Goal: Complete application form

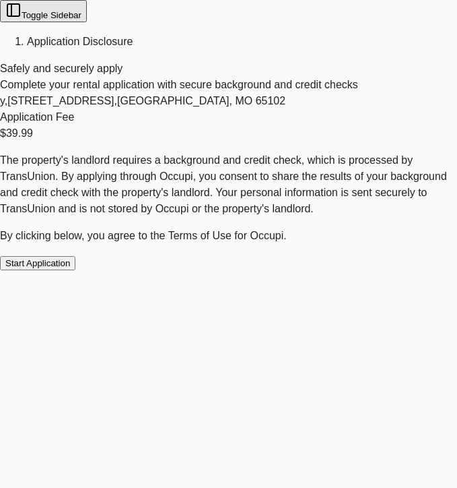
scroll to position [9, 0]
click at [75, 270] on button "Start Application" at bounding box center [37, 263] width 75 height 14
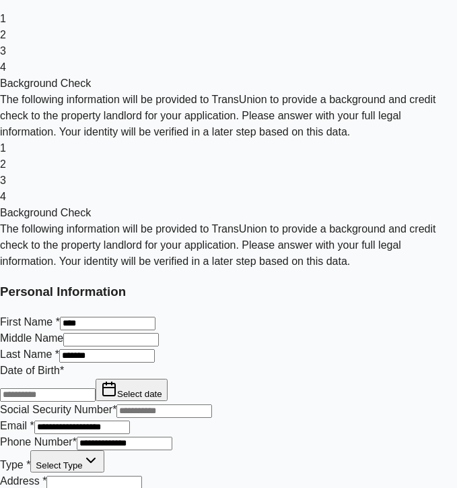
scroll to position [97, 0]
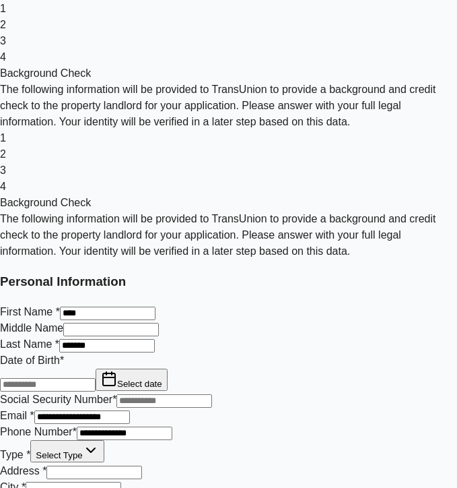
click at [96, 378] on input at bounding box center [48, 384] width 96 height 13
type input "**********"
click at [132, 394] on input "text" at bounding box center [165, 400] width 96 height 13
click at [135, 394] on input "text" at bounding box center [165, 400] width 96 height 13
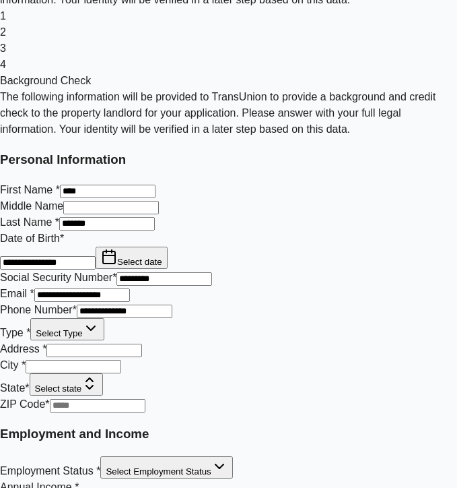
scroll to position [316, 0]
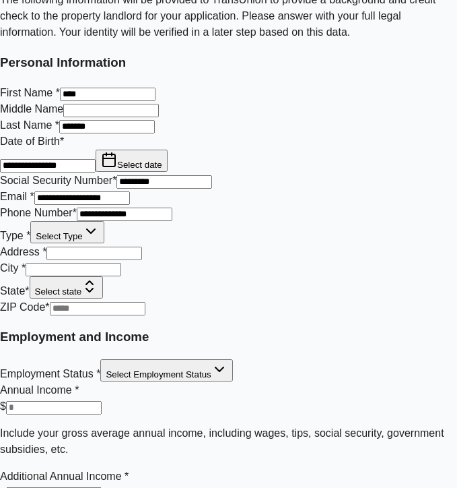
type input "**********"
click at [159, 311] on html "**********" at bounding box center [228, 202] width 457 height 1037
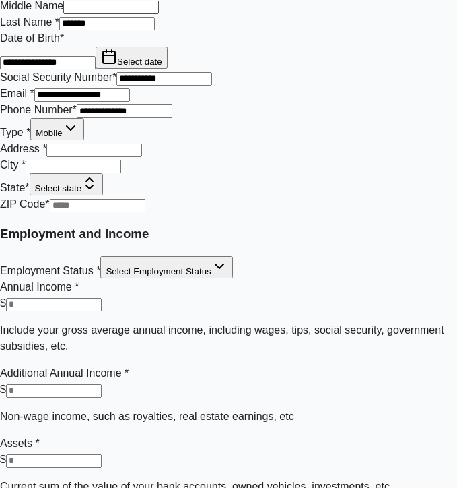
scroll to position [522, 0]
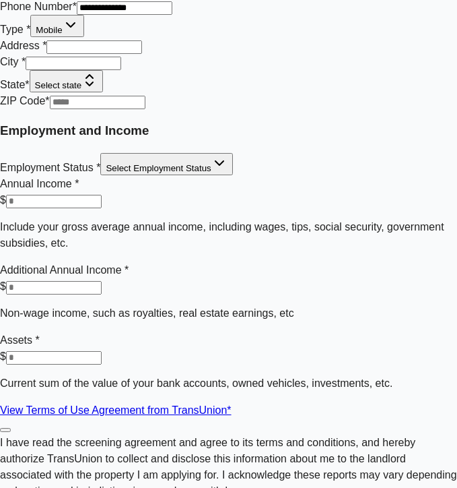
click at [142, 54] on input "Address *" at bounding box center [94, 46] width 96 height 13
type input "**********"
type input "*****"
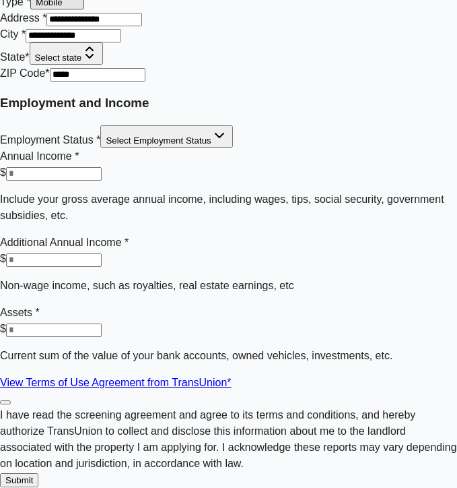
scroll to position [629, 0]
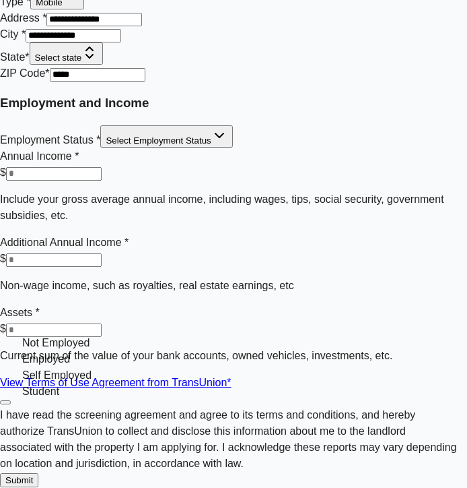
select select "********"
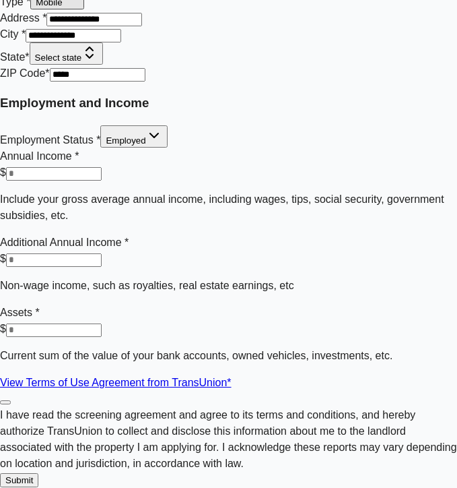
click at [102, 181] on input "number" at bounding box center [54, 173] width 96 height 13
type input "***"
click at [78, 409] on label "I have read the screening agreement and agree to its terms and conditions, and …" at bounding box center [228, 439] width 457 height 60
click at [11, 400] on button "I have read the screening agreement and agree to its terms and conditions, and …" at bounding box center [5, 402] width 11 height 4
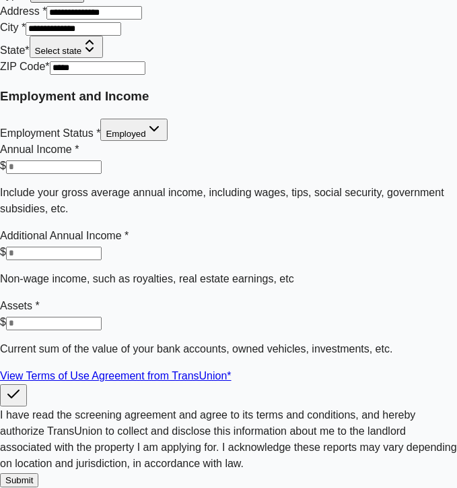
click at [38, 473] on button "Submit" at bounding box center [19, 480] width 38 height 14
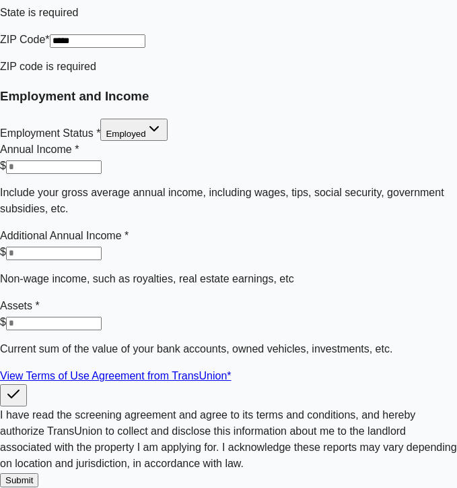
scroll to position [873, 0]
click at [38, 473] on button "Submit" at bounding box center [19, 480] width 38 height 14
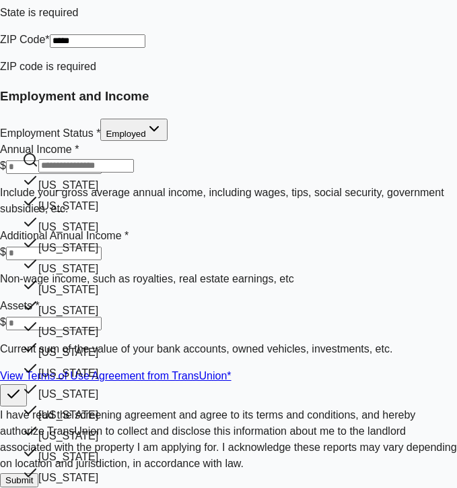
scroll to position [51, 0]
click at [133, 360] on div "Florida" at bounding box center [78, 370] width 112 height 21
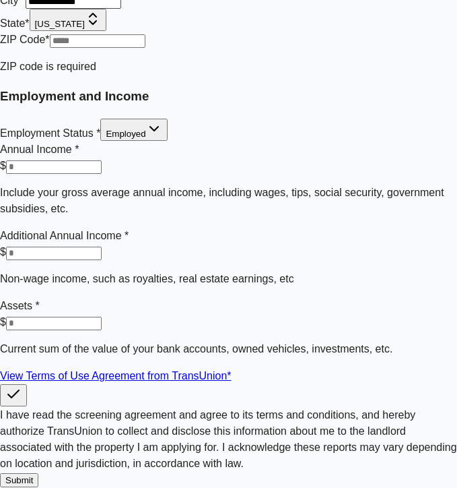
click at [145, 48] on input "text" at bounding box center [98, 40] width 96 height 13
type input "*****"
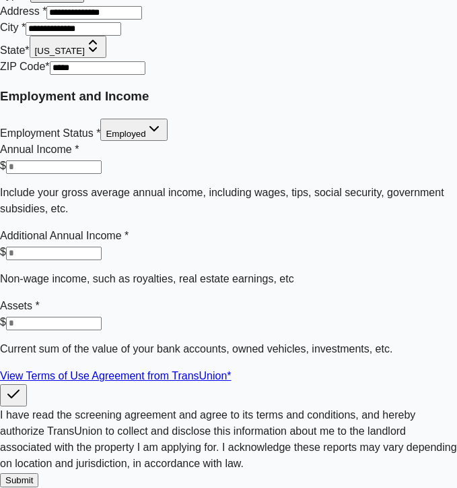
click at [38, 473] on button "Submit" at bounding box center [19, 480] width 38 height 14
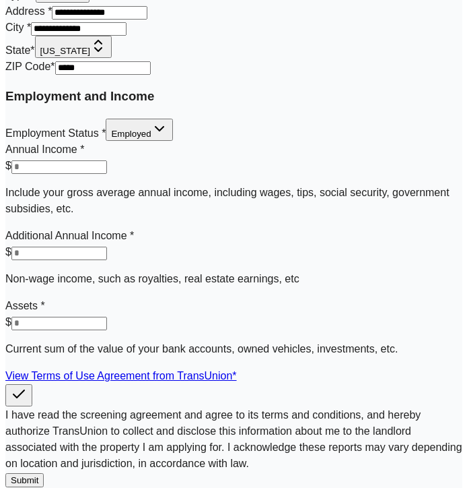
scroll to position [854, 0]
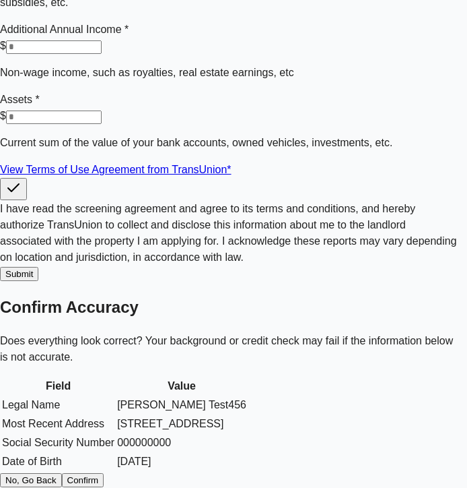
click at [104, 473] on button "Confirm" at bounding box center [83, 480] width 42 height 14
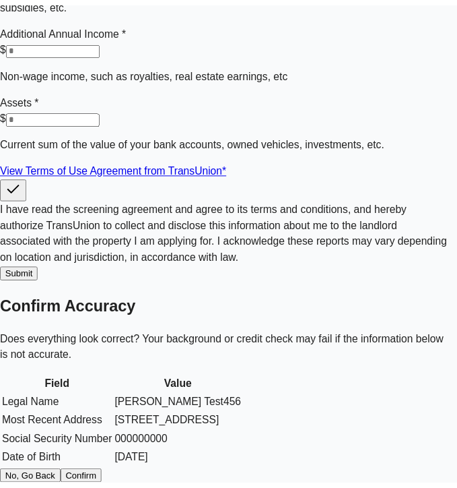
scroll to position [843, 0]
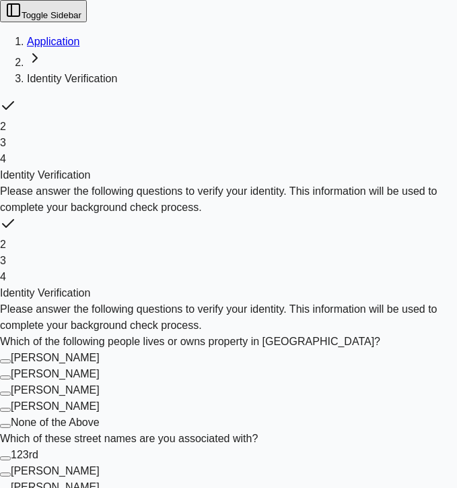
click at [11, 359] on Ingram "Alfred Ingram" at bounding box center [5, 361] width 11 height 4
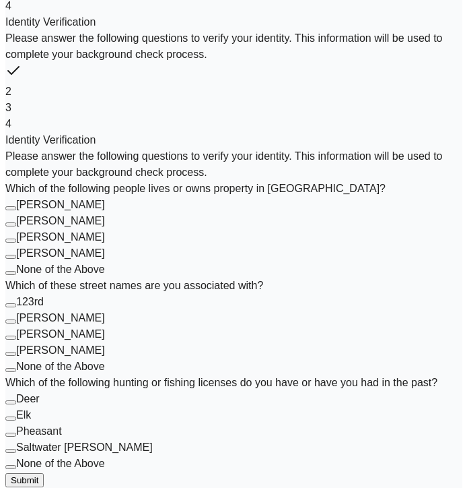
scroll to position [338, 0]
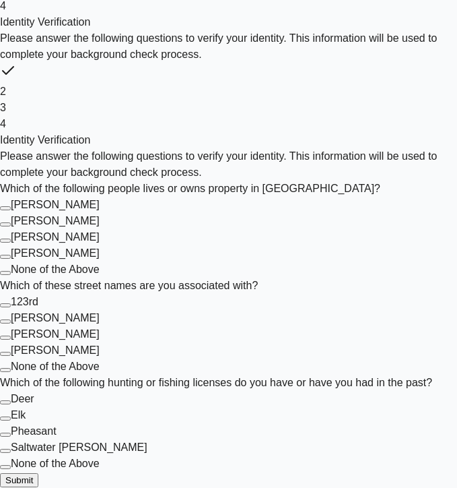
click at [11, 303] on button "123rd" at bounding box center [5, 305] width 11 height 4
click at [11, 400] on button "Deer" at bounding box center [5, 402] width 11 height 4
click at [38, 473] on button "Submit" at bounding box center [19, 480] width 38 height 14
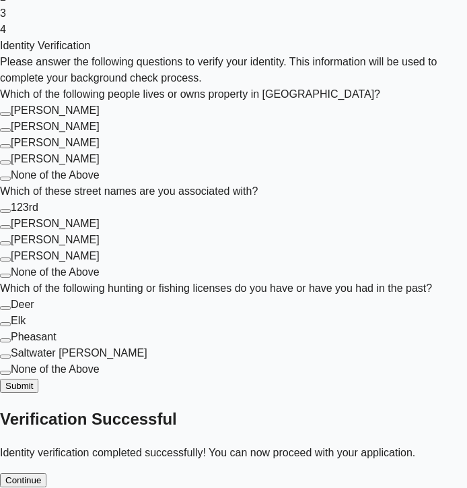
click at [46, 473] on button "Continue" at bounding box center [23, 480] width 46 height 14
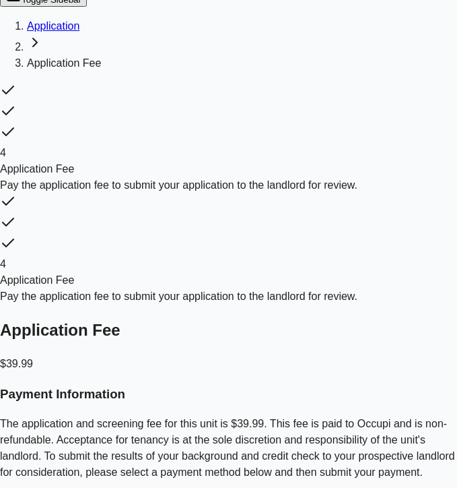
scroll to position [183, 0]
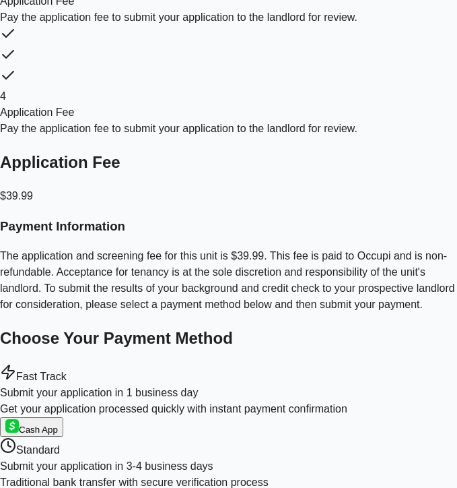
click at [67, 370] on span "Fast Track" at bounding box center [41, 375] width 51 height 11
click at [60, 444] on span "Standard" at bounding box center [38, 449] width 44 height 11
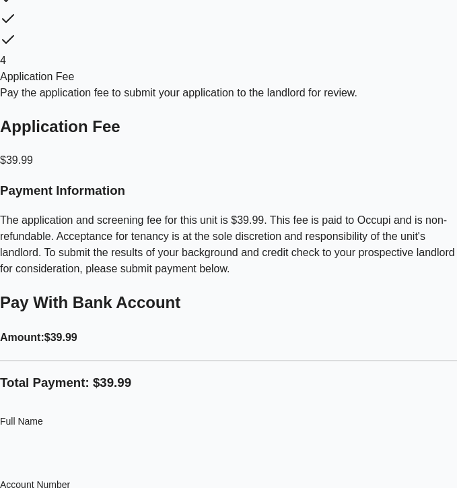
scroll to position [349, 0]
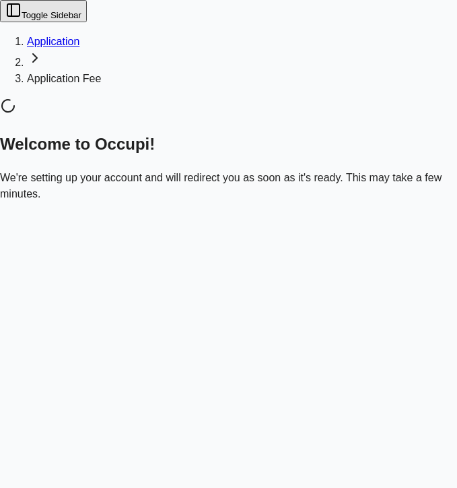
scroll to position [0, 0]
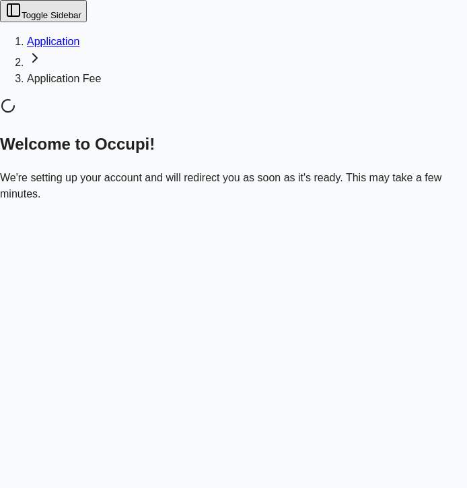
click at [79, 36] on link "Application" at bounding box center [53, 41] width 53 height 11
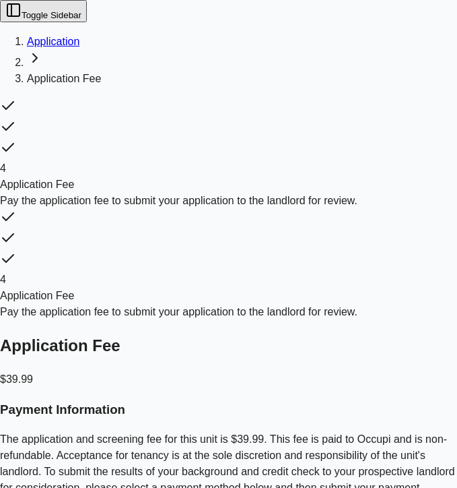
click at [79, 36] on link "Application" at bounding box center [53, 41] width 53 height 11
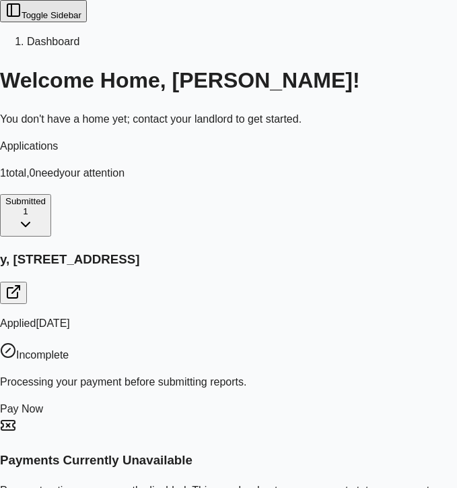
click at [69, 349] on span "Incomplete" at bounding box center [42, 354] width 53 height 11
click at [211, 315] on p "Applied [DATE]" at bounding box center [228, 323] width 457 height 16
drag, startPoint x: 170, startPoint y: 252, endPoint x: 185, endPoint y: 247, distance: 15.6
click at [170, 374] on p "Processing your payment before submitting reports." at bounding box center [228, 382] width 457 height 16
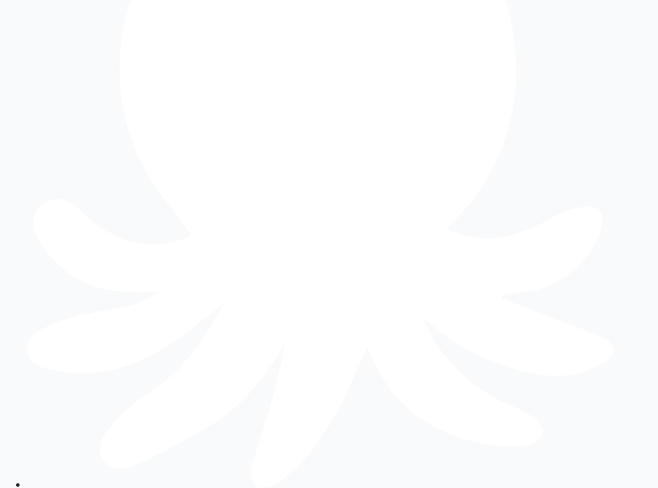
scroll to position [200, 0]
